Goal: Task Accomplishment & Management: Manage account settings

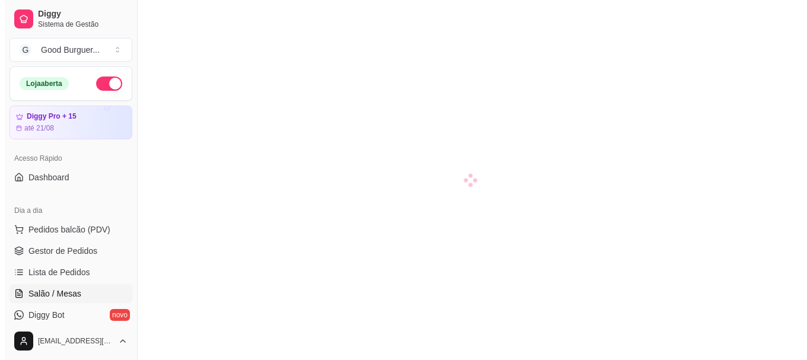
scroll to position [59, 0]
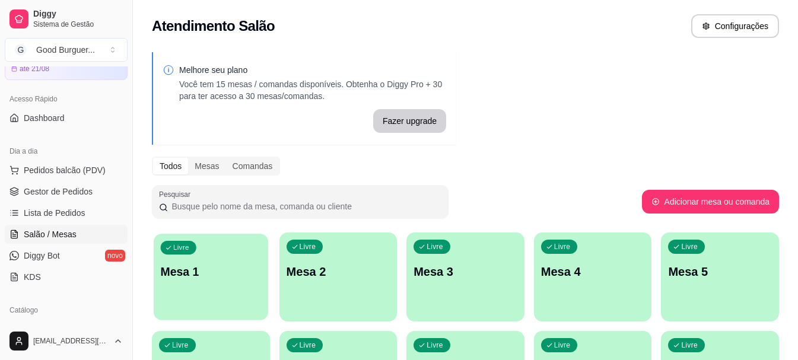
click at [208, 255] on div "Livre Mesa 1" at bounding box center [211, 270] width 115 height 72
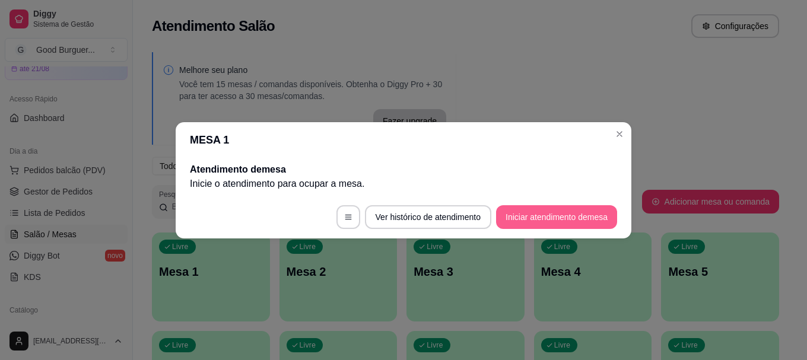
click at [556, 220] on button "Iniciar atendimento de mesa" at bounding box center [556, 217] width 121 height 24
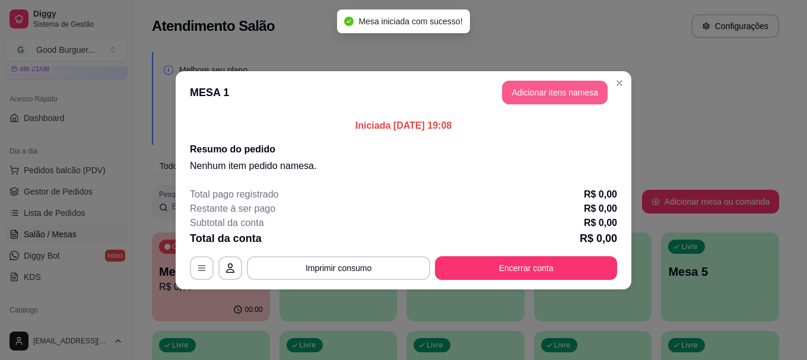
click at [544, 79] on header "MESA 1 Adicionar itens na mesa" at bounding box center [404, 92] width 456 height 43
click at [537, 104] on header "MESA 1 Adicionar itens na mesa" at bounding box center [404, 92] width 456 height 43
click at [541, 93] on button "Adicionar itens na mesa" at bounding box center [555, 92] width 102 height 23
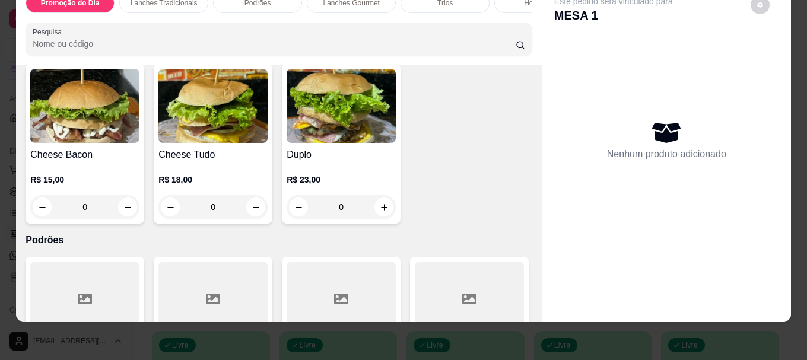
scroll to position [653, 0]
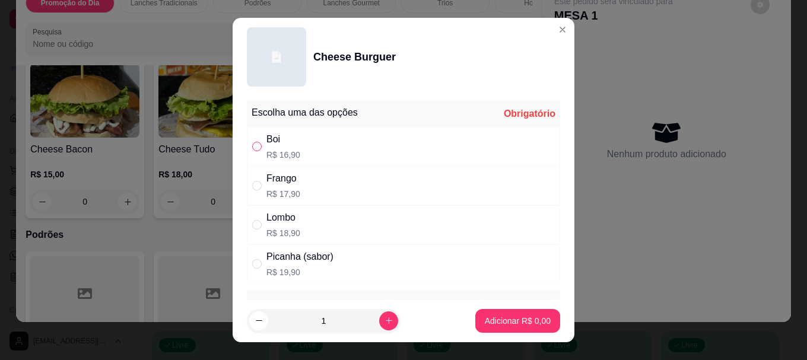
click at [255, 145] on input "" at bounding box center [256, 146] width 9 height 9
radio input "true"
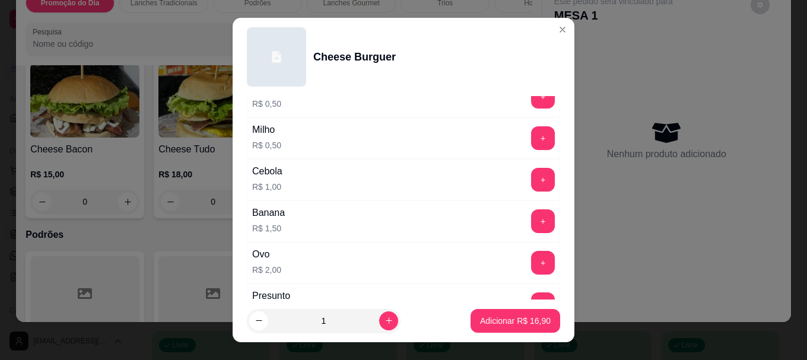
scroll to position [534, 0]
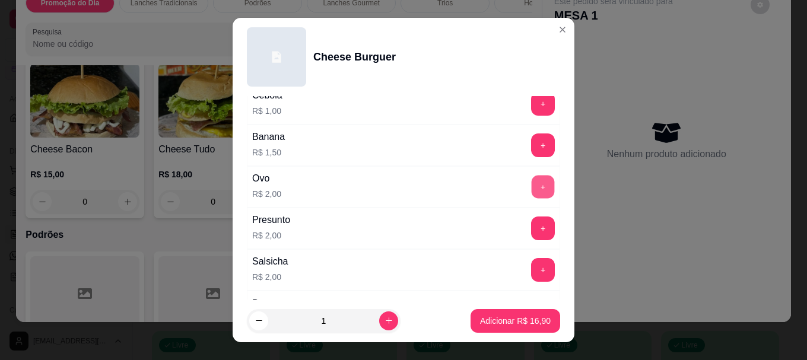
click at [532, 189] on button "+" at bounding box center [543, 187] width 23 height 23
click at [515, 323] on p "Adicionar R$ 18,90" at bounding box center [515, 321] width 71 height 12
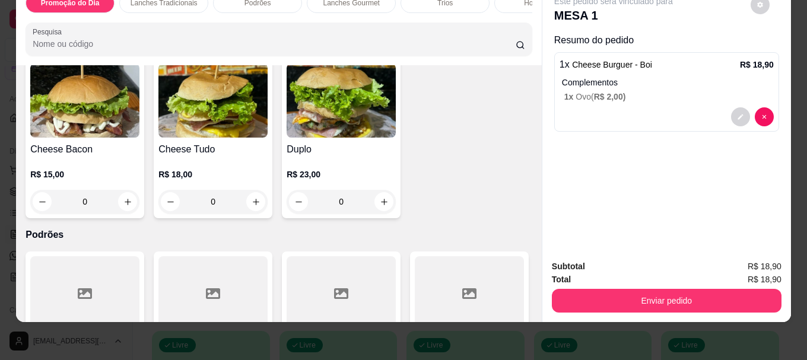
scroll to position [4255, 0]
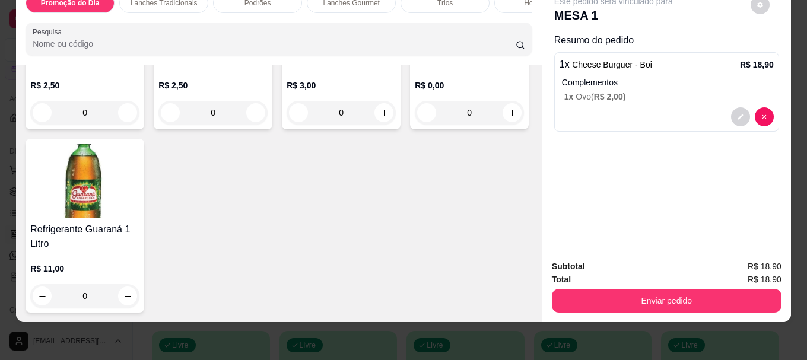
click at [415, 49] on img at bounding box center [469, 11] width 109 height 74
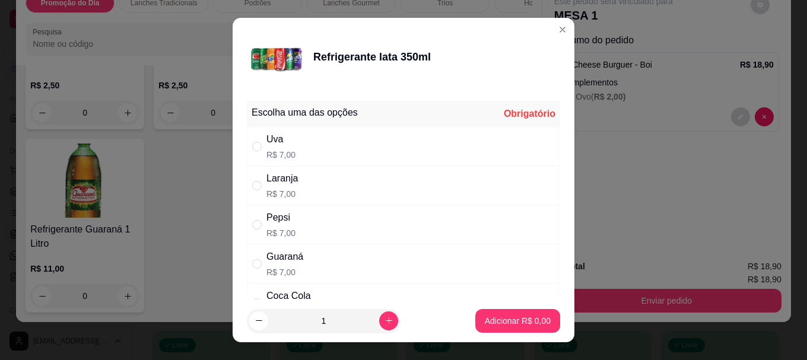
scroll to position [59, 0]
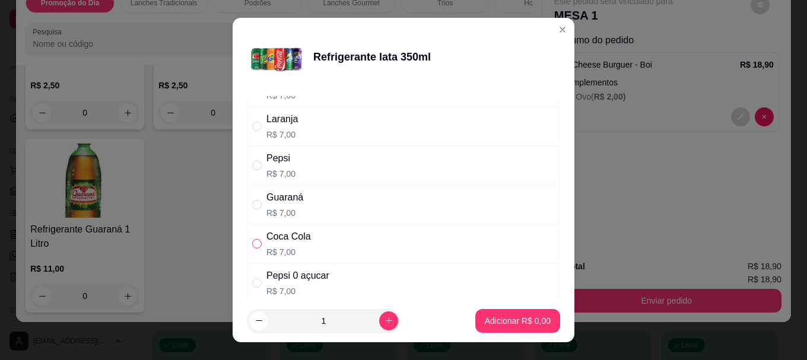
click at [255, 243] on input "" at bounding box center [256, 243] width 9 height 9
radio input "true"
click at [510, 315] on p "Adicionar R$ 7,00" at bounding box center [517, 320] width 64 height 11
type input "1"
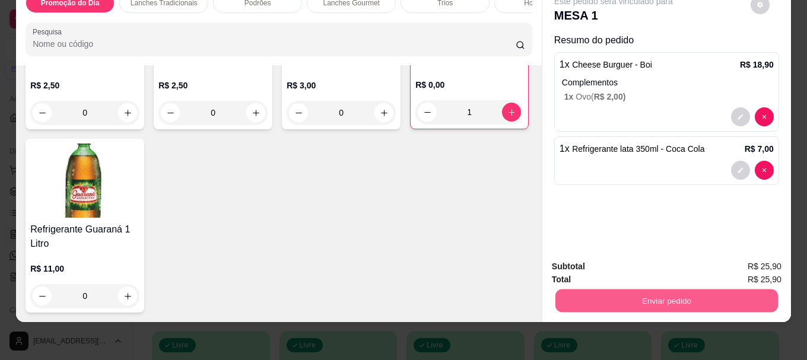
click at [632, 289] on button "Enviar pedido" at bounding box center [666, 300] width 222 height 23
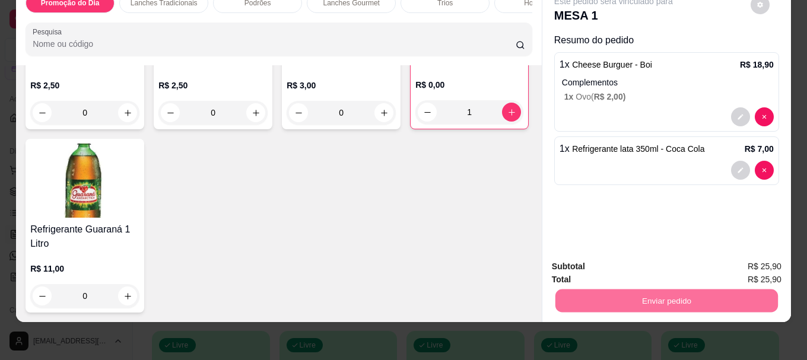
click at [617, 264] on button "Não registrar e enviar pedido" at bounding box center [626, 263] width 123 height 23
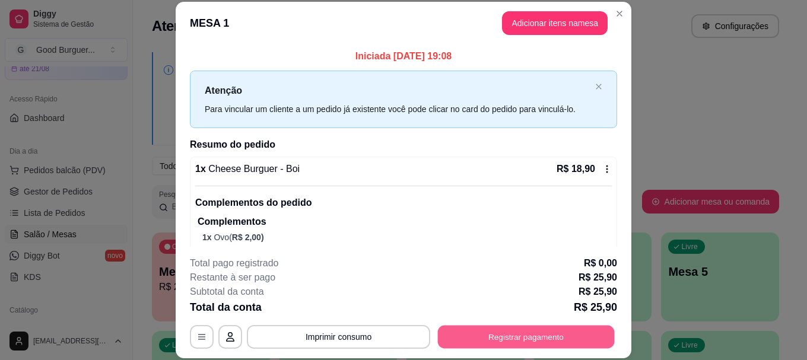
click at [524, 340] on button "Registrar pagamento" at bounding box center [526, 337] width 177 height 23
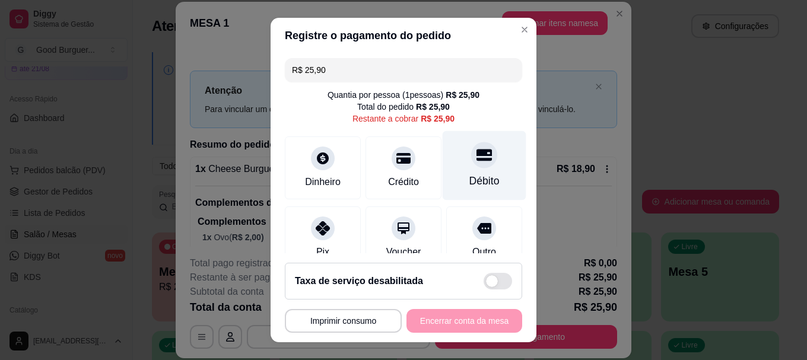
click at [474, 159] on div at bounding box center [484, 155] width 26 height 26
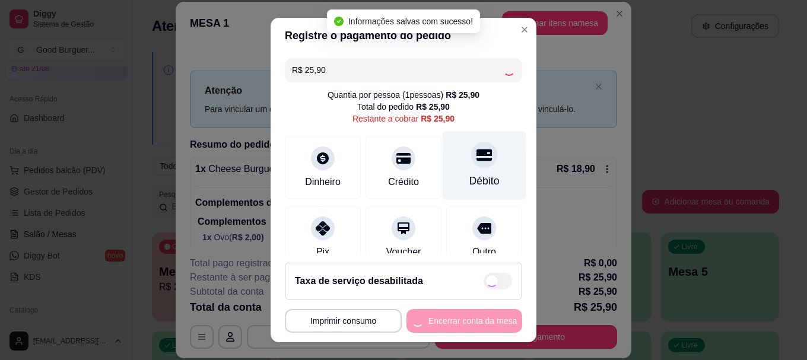
type input "R$ 0,00"
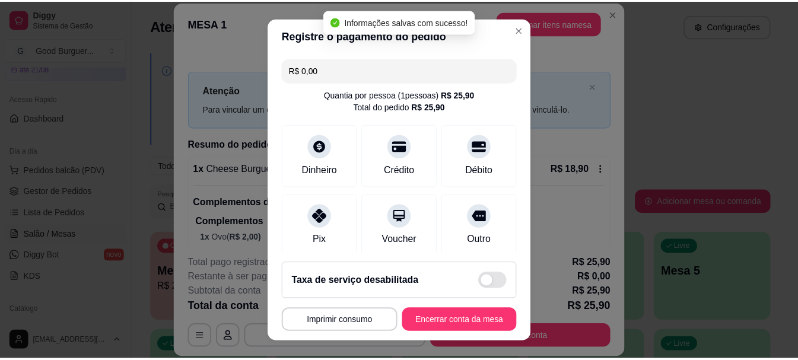
scroll to position [155, 0]
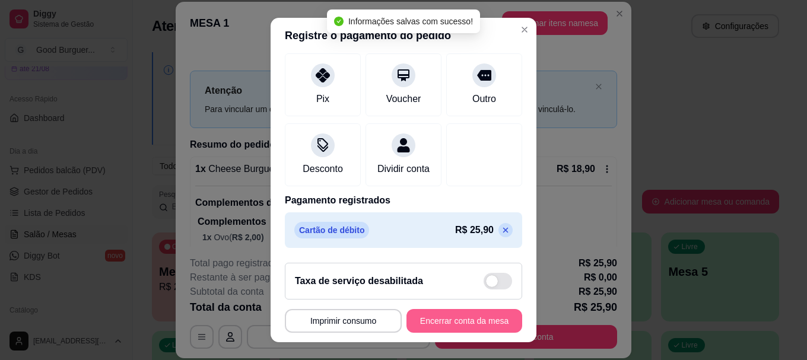
click at [453, 321] on button "Encerrar conta da mesa" at bounding box center [464, 321] width 116 height 24
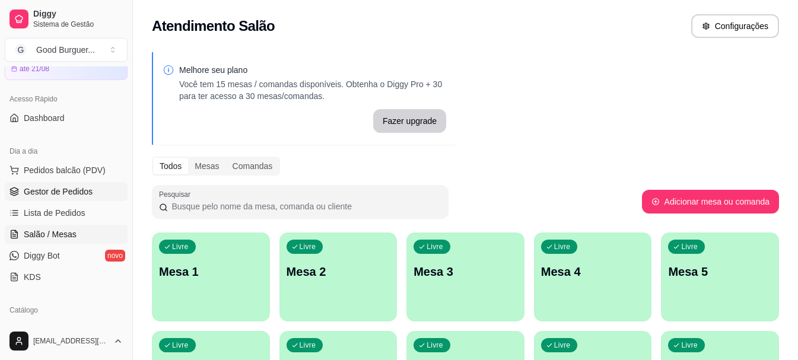
click at [85, 191] on span "Gestor de Pedidos" at bounding box center [58, 192] width 69 height 12
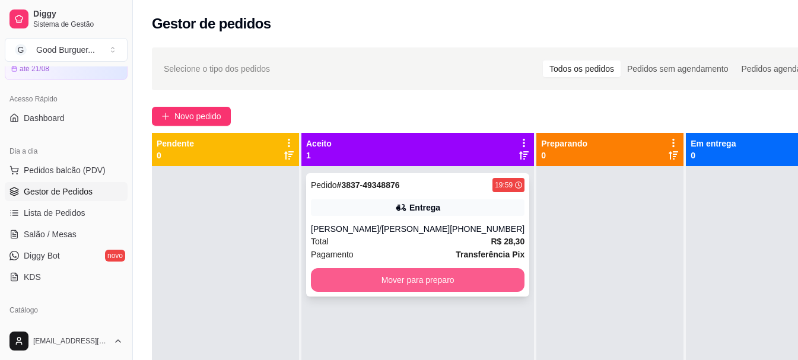
click at [370, 282] on button "Mover para preparo" at bounding box center [418, 280] width 214 height 24
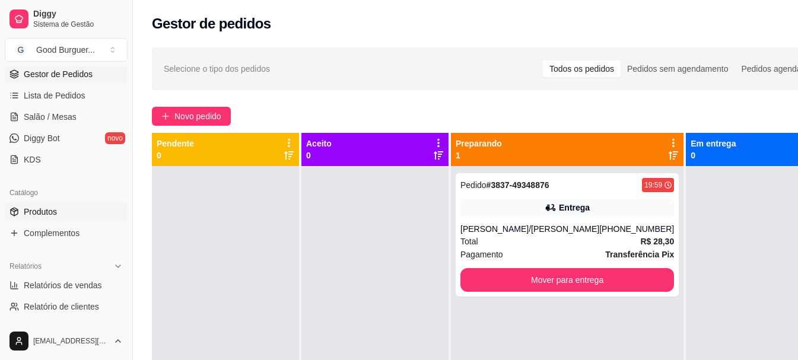
scroll to position [178, 0]
click at [65, 284] on span "Relatórios de vendas" at bounding box center [63, 284] width 78 height 12
select select "ALL"
select select "0"
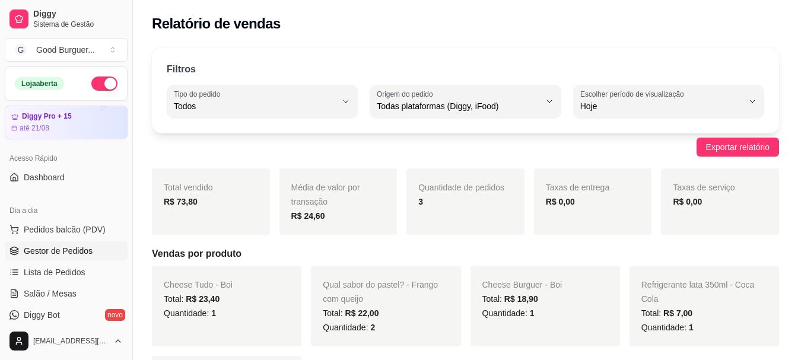
click at [45, 251] on span "Gestor de Pedidos" at bounding box center [58, 251] width 69 height 12
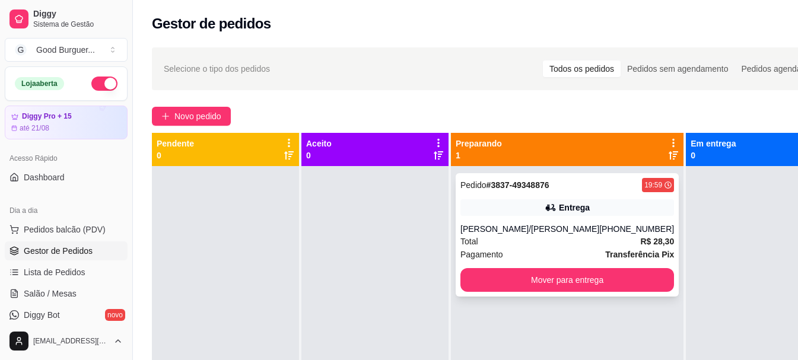
click at [545, 286] on button "Mover para entrega" at bounding box center [567, 280] width 214 height 24
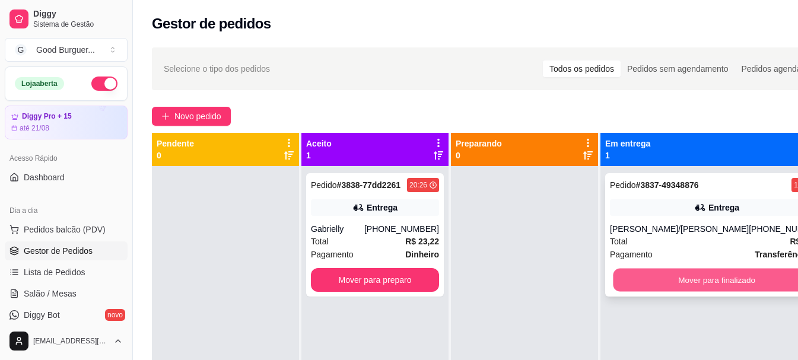
click at [696, 281] on button "Mover para finalizado" at bounding box center [716, 280] width 207 height 23
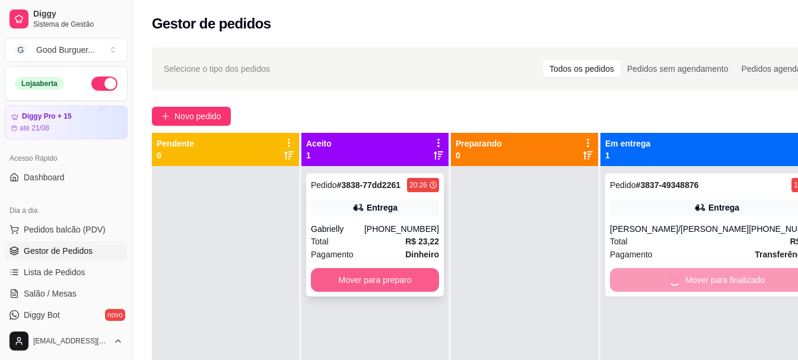
click at [427, 279] on button "Mover para preparo" at bounding box center [375, 280] width 128 height 24
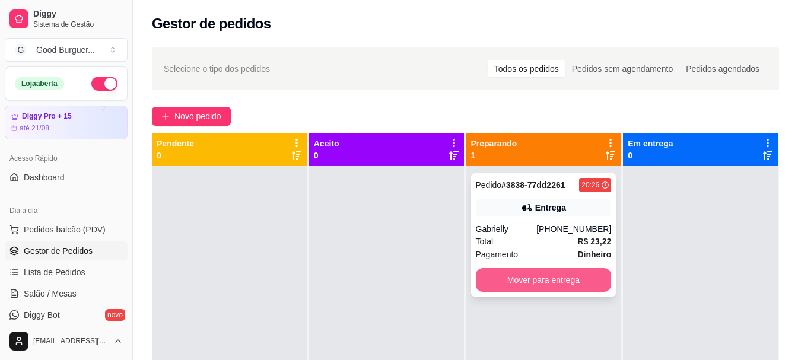
click at [577, 274] on button "Mover para entrega" at bounding box center [544, 280] width 136 height 24
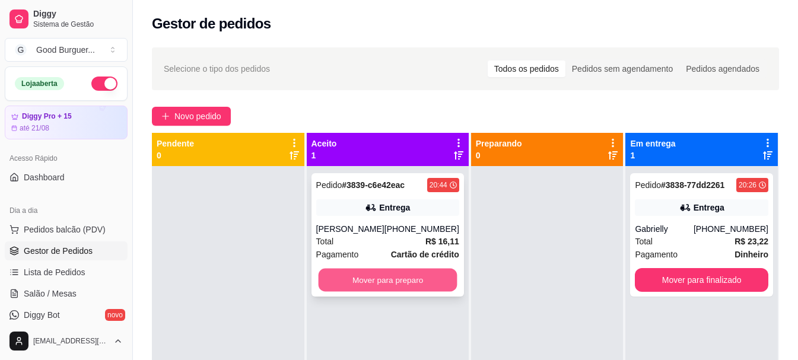
click at [387, 277] on button "Mover para preparo" at bounding box center [387, 280] width 139 height 23
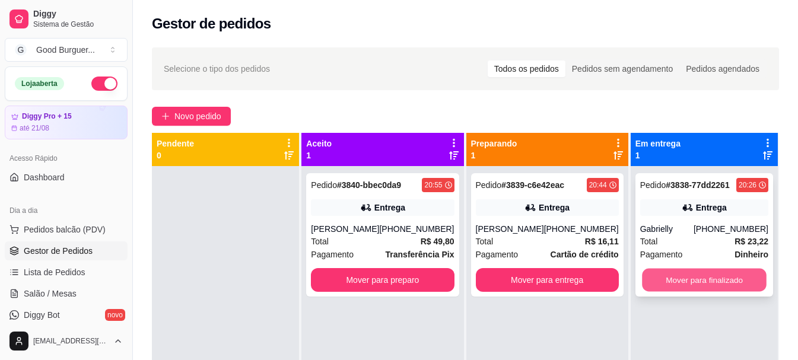
click at [682, 278] on button "Mover para finalizado" at bounding box center [704, 280] width 125 height 23
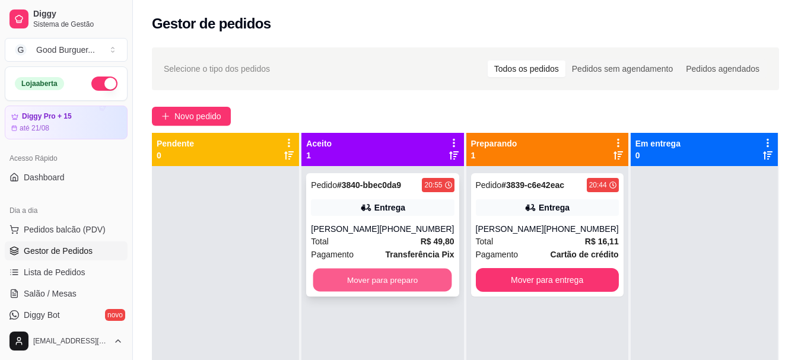
click at [426, 292] on button "Mover para preparo" at bounding box center [382, 280] width 139 height 23
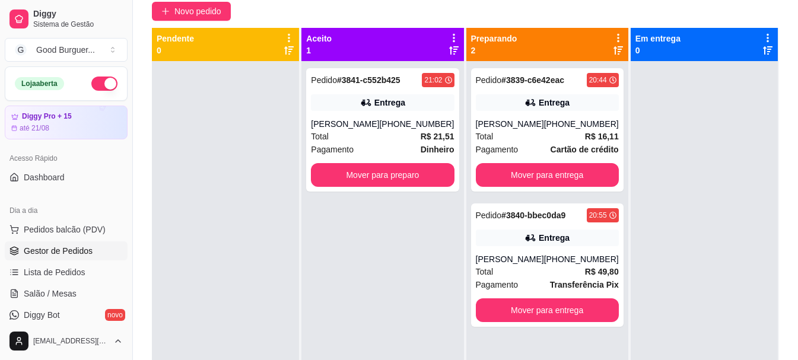
scroll to position [178, 0]
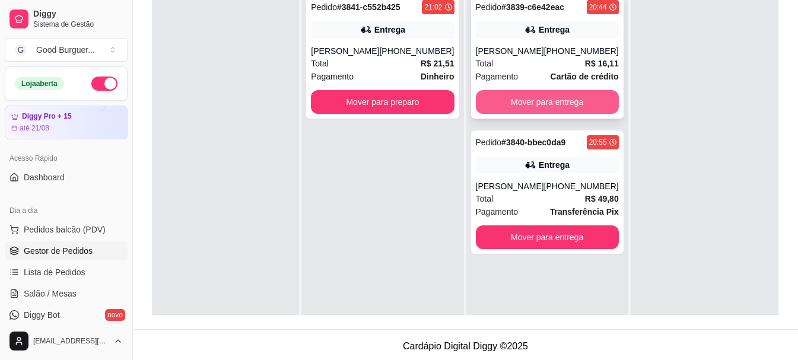
click at [548, 98] on button "Mover para entrega" at bounding box center [547, 102] width 143 height 24
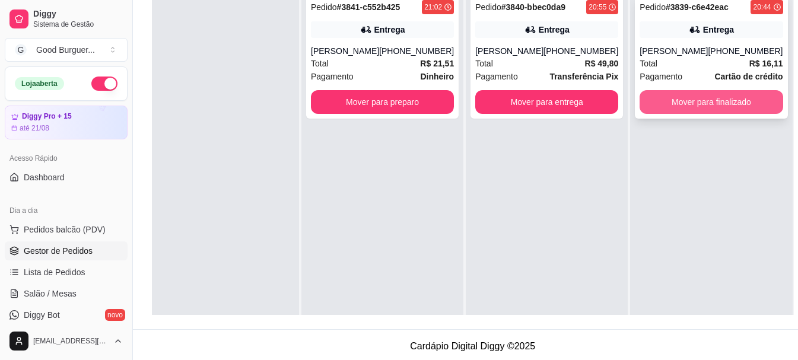
click at [691, 97] on button "Mover para finalizado" at bounding box center [711, 102] width 143 height 24
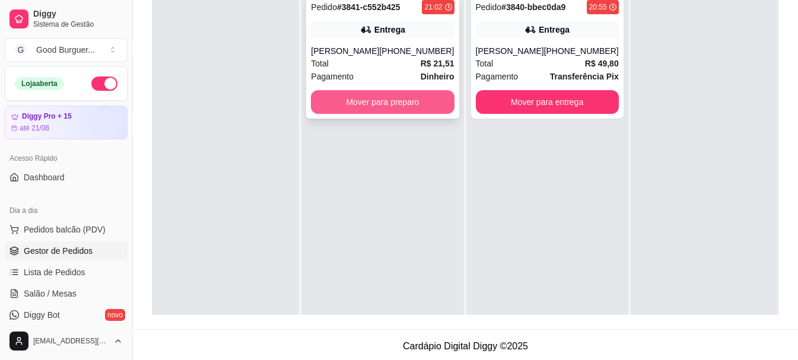
click at [406, 102] on button "Mover para preparo" at bounding box center [382, 102] width 143 height 24
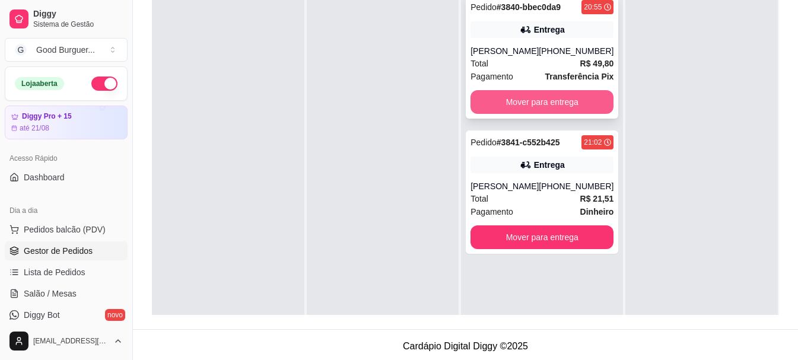
click at [556, 114] on button "Mover para entrega" at bounding box center [541, 102] width 143 height 24
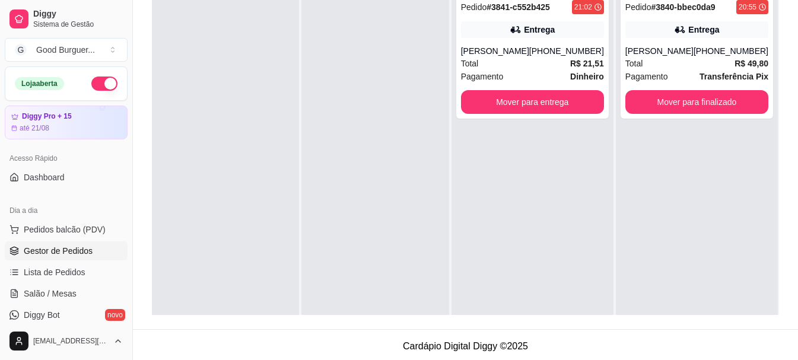
click at [556, 115] on div "Pedido # 3841-c552b425 21:02 Entrega [PERSON_NAME] [PHONE_NUMBER] Total R$ 21,5…" at bounding box center [532, 56] width 152 height 123
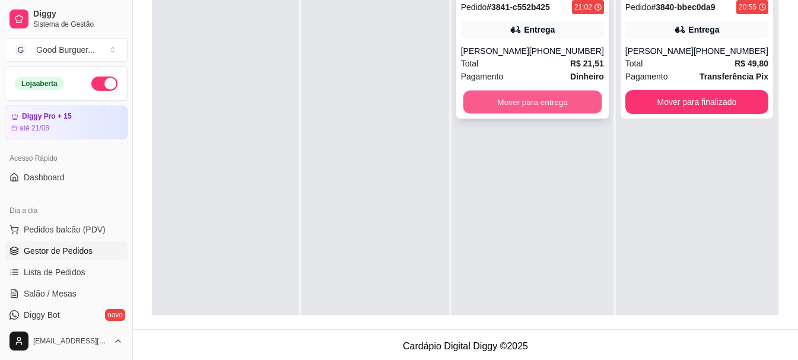
click at [540, 107] on button "Mover para entrega" at bounding box center [532, 102] width 139 height 23
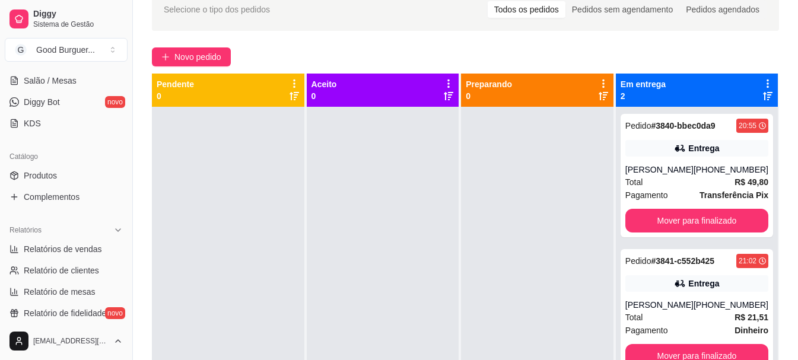
scroll to position [237, 0]
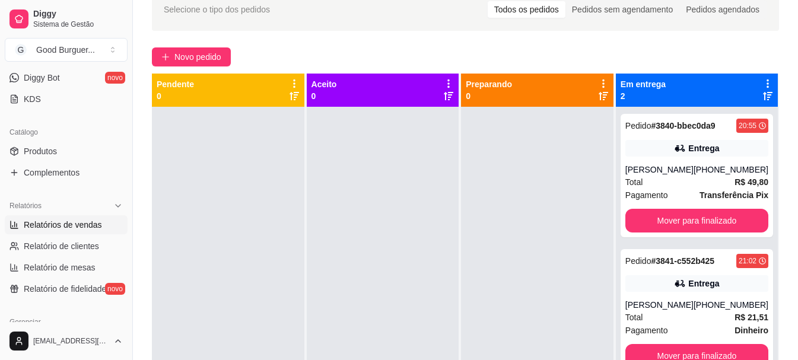
click at [69, 230] on span "Relatórios de vendas" at bounding box center [63, 225] width 78 height 12
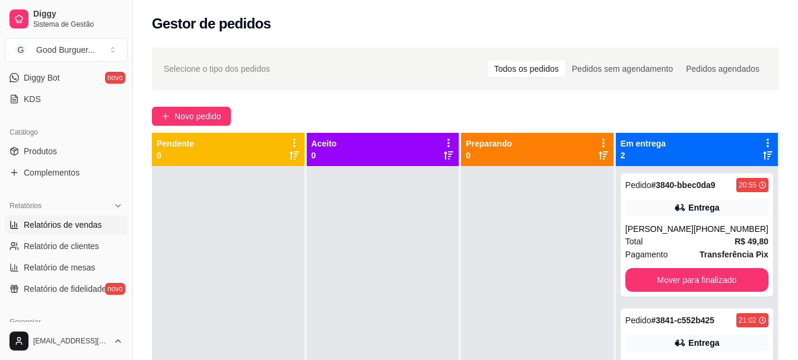
select select "ALL"
select select "0"
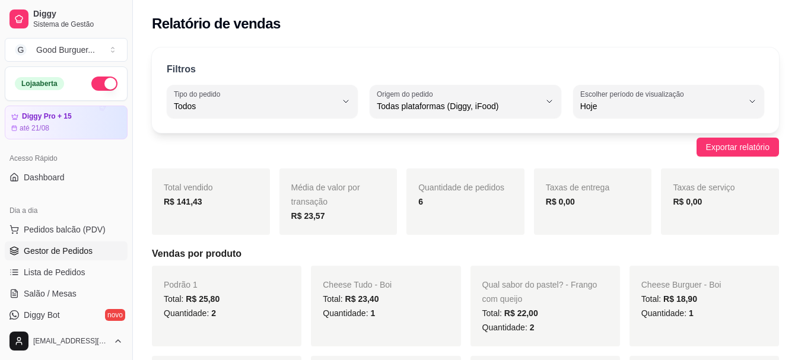
click at [62, 249] on span "Gestor de Pedidos" at bounding box center [58, 251] width 69 height 12
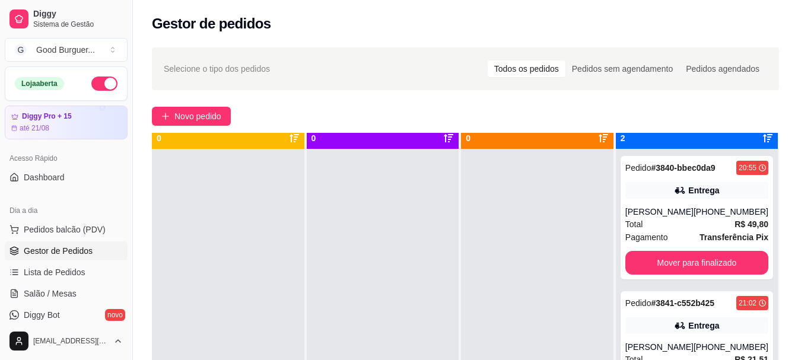
scroll to position [33, 0]
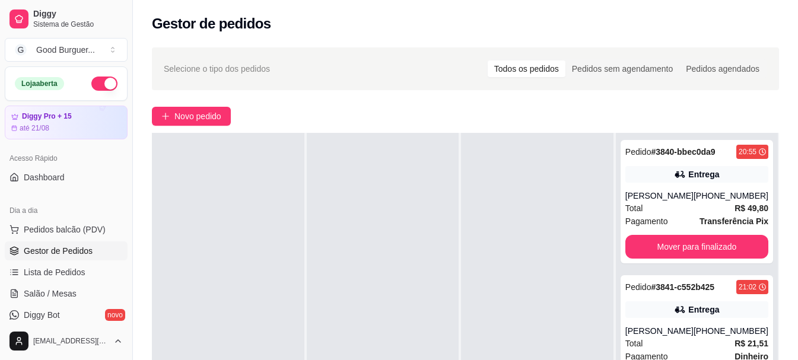
click at [5, 241] on link "Gestor de Pedidos" at bounding box center [66, 250] width 123 height 19
click at [676, 255] on button "Mover para finalizado" at bounding box center [696, 247] width 139 height 23
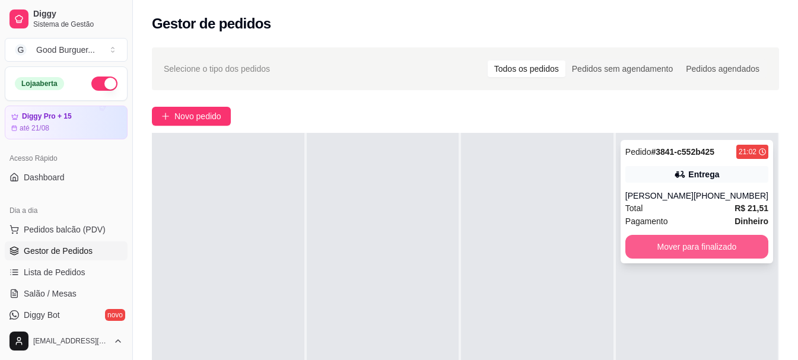
click at [679, 244] on button "Mover para finalizado" at bounding box center [696, 247] width 143 height 24
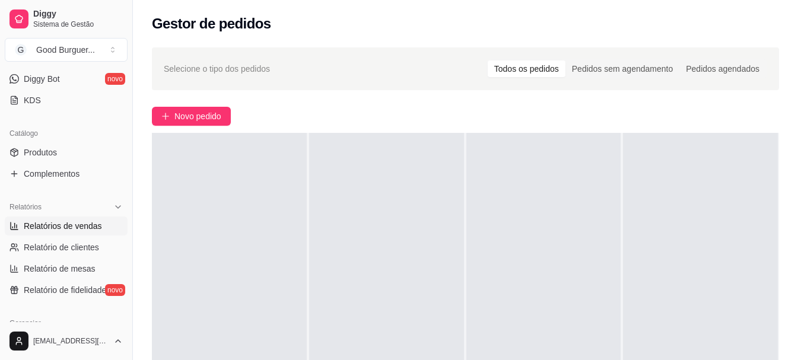
scroll to position [237, 0]
click at [75, 225] on span "Relatórios de vendas" at bounding box center [63, 225] width 78 height 12
select select "ALL"
select select "0"
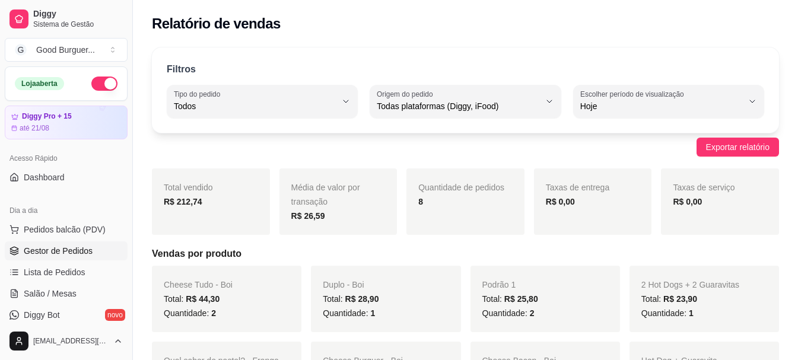
click at [77, 249] on span "Gestor de Pedidos" at bounding box center [58, 251] width 69 height 12
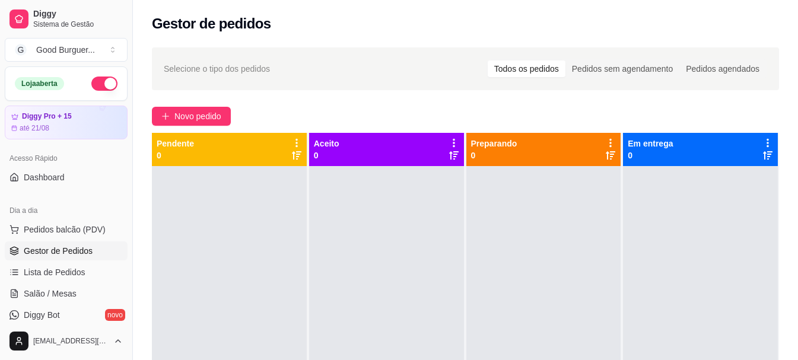
click at [5, 241] on link "Gestor de Pedidos" at bounding box center [66, 250] width 123 height 19
click at [195, 100] on div "Selecione o tipo dos pedidos Todos os pedidos Pedidos sem agendamento Pedidos a…" at bounding box center [465, 273] width 665 height 467
click at [69, 285] on link "Salão / Mesas" at bounding box center [66, 293] width 123 height 19
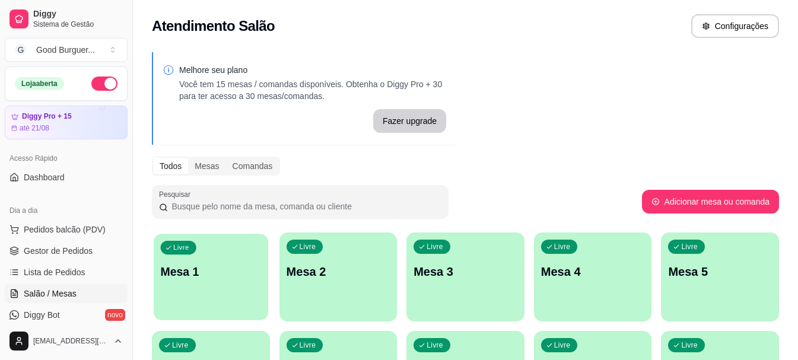
click at [216, 263] on div "Livre Mesa 1" at bounding box center [211, 270] width 115 height 72
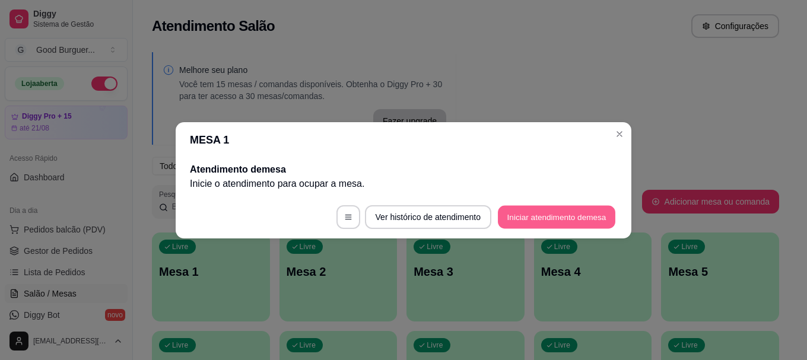
click at [548, 218] on button "Iniciar atendimento de mesa" at bounding box center [556, 216] width 117 height 23
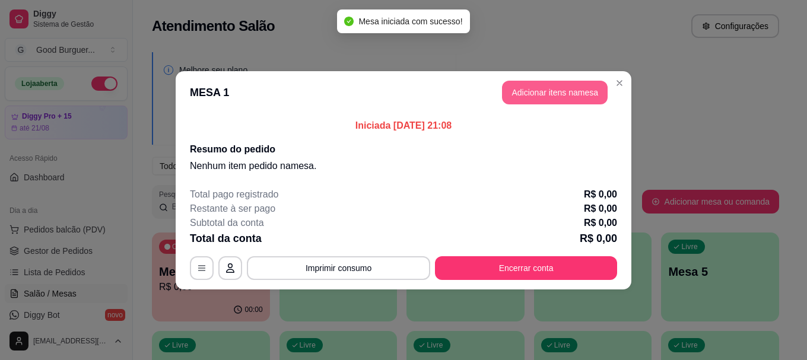
click at [546, 96] on button "Adicionar itens na mesa" at bounding box center [555, 93] width 106 height 24
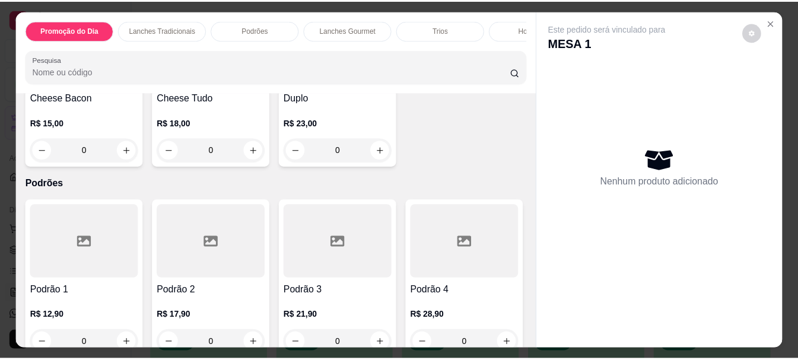
scroll to position [712, 0]
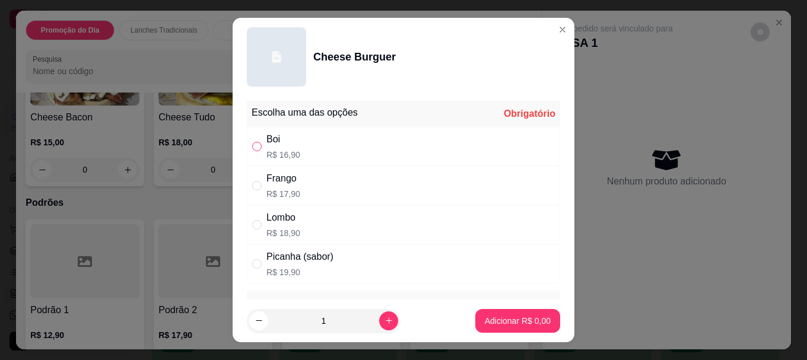
click at [252, 143] on input "" at bounding box center [256, 146] width 9 height 9
radio input "true"
click at [494, 315] on p "Adicionar R$ 16,90" at bounding box center [515, 321] width 71 height 12
type input "1"
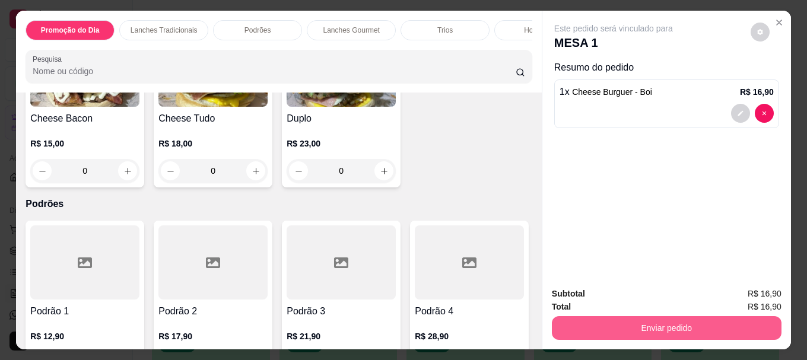
click at [640, 318] on button "Enviar pedido" at bounding box center [667, 328] width 230 height 24
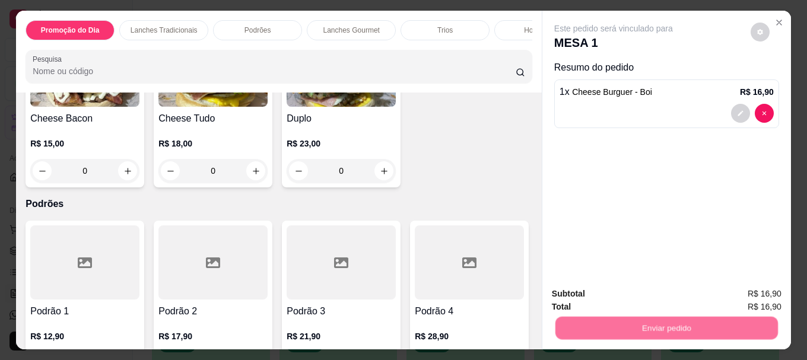
click at [620, 295] on button "Não registrar e enviar pedido" at bounding box center [626, 294] width 123 height 23
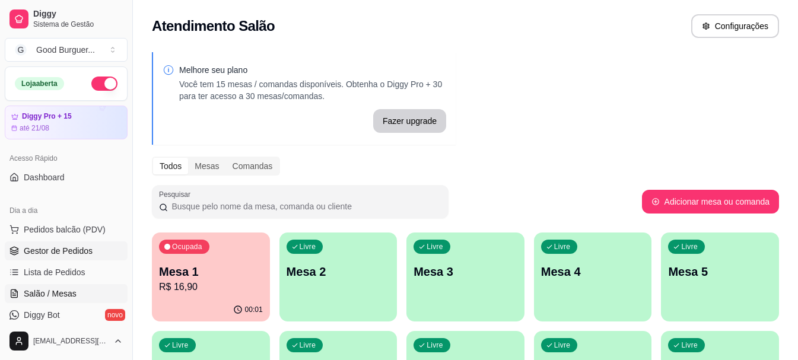
click at [75, 249] on span "Gestor de Pedidos" at bounding box center [58, 251] width 69 height 12
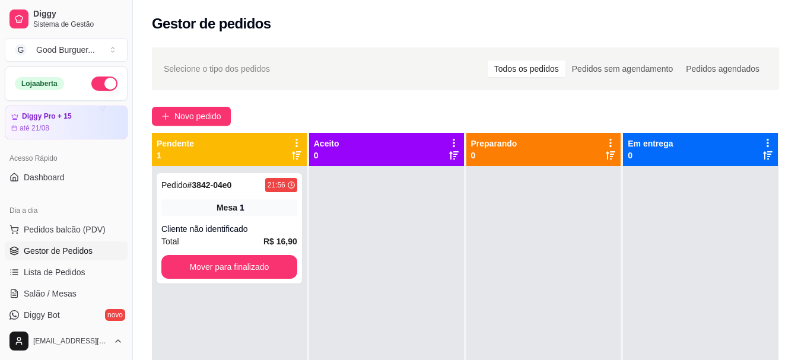
click at [5, 241] on link "Gestor de Pedidos" at bounding box center [66, 250] width 123 height 19
click at [296, 25] on div "Gestor de pedidos" at bounding box center [465, 23] width 627 height 19
click at [66, 292] on span "Salão / Mesas" at bounding box center [50, 294] width 53 height 12
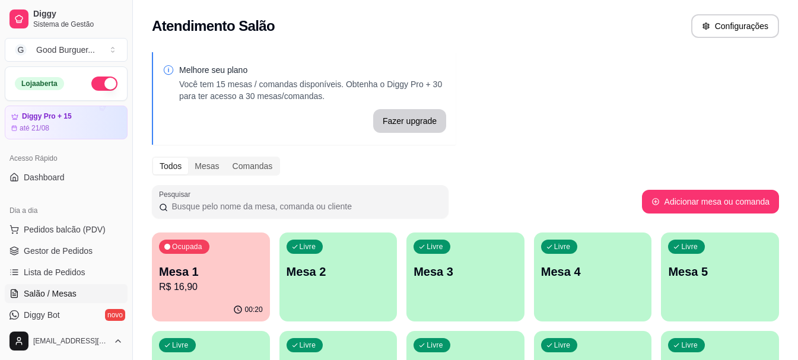
click at [254, 281] on p "R$ 16,90" at bounding box center [211, 287] width 104 height 14
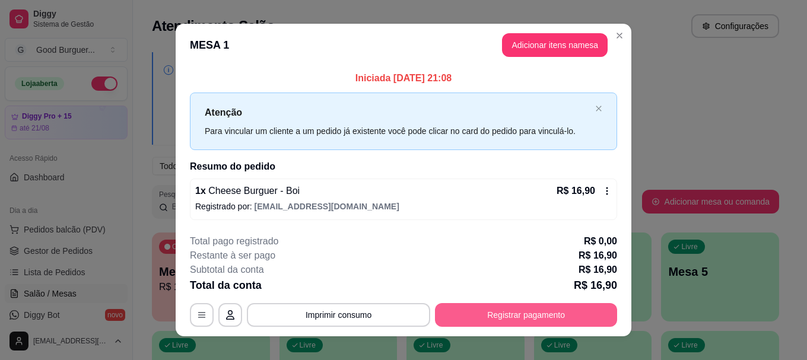
click at [513, 317] on button "Registrar pagamento" at bounding box center [526, 315] width 182 height 24
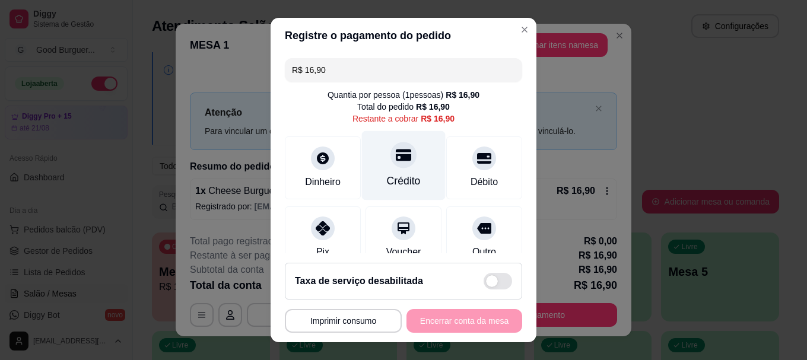
click at [398, 171] on div "Crédito" at bounding box center [404, 165] width 84 height 69
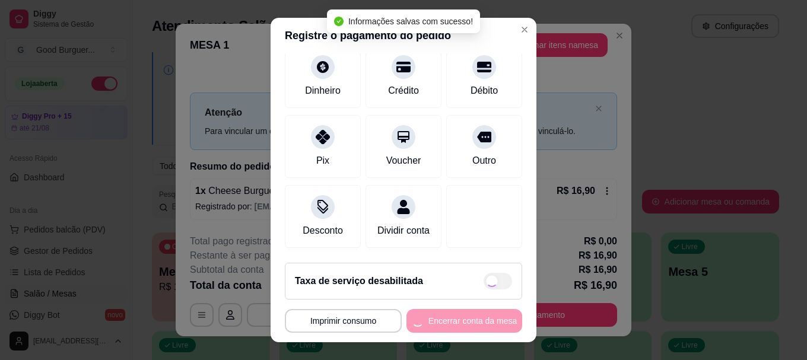
type input "R$ 0,00"
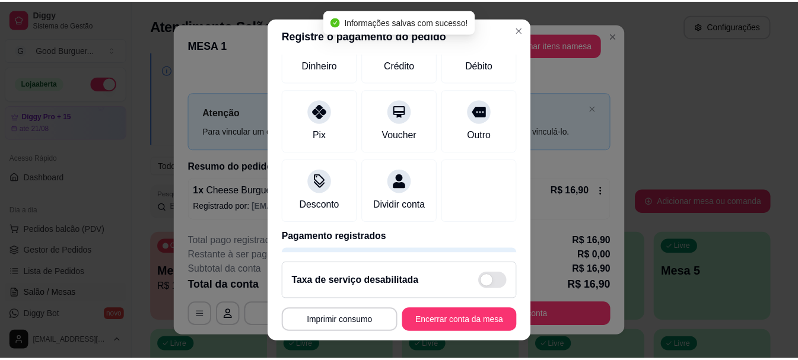
scroll to position [93, 0]
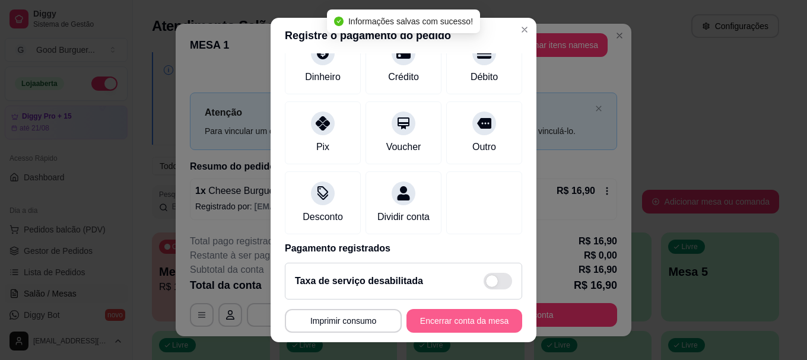
click at [453, 320] on button "Encerrar conta da mesa" at bounding box center [464, 321] width 116 height 24
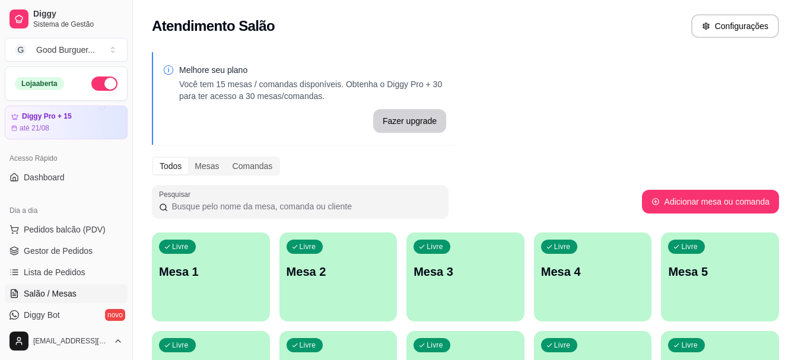
click at [91, 85] on button "button" at bounding box center [104, 84] width 26 height 14
